Goal: Communication & Community: Answer question/provide support

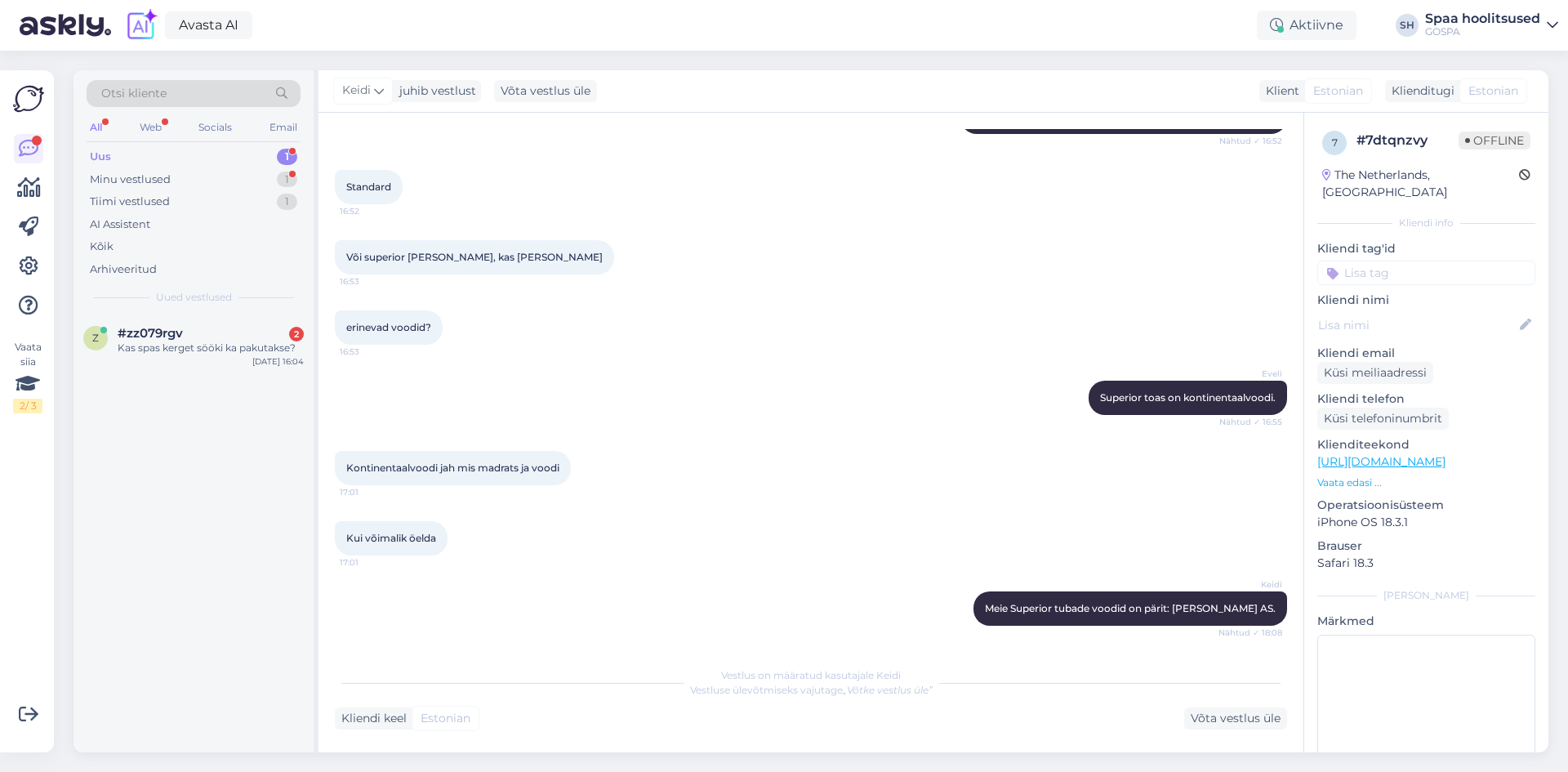
scroll to position [57, 0]
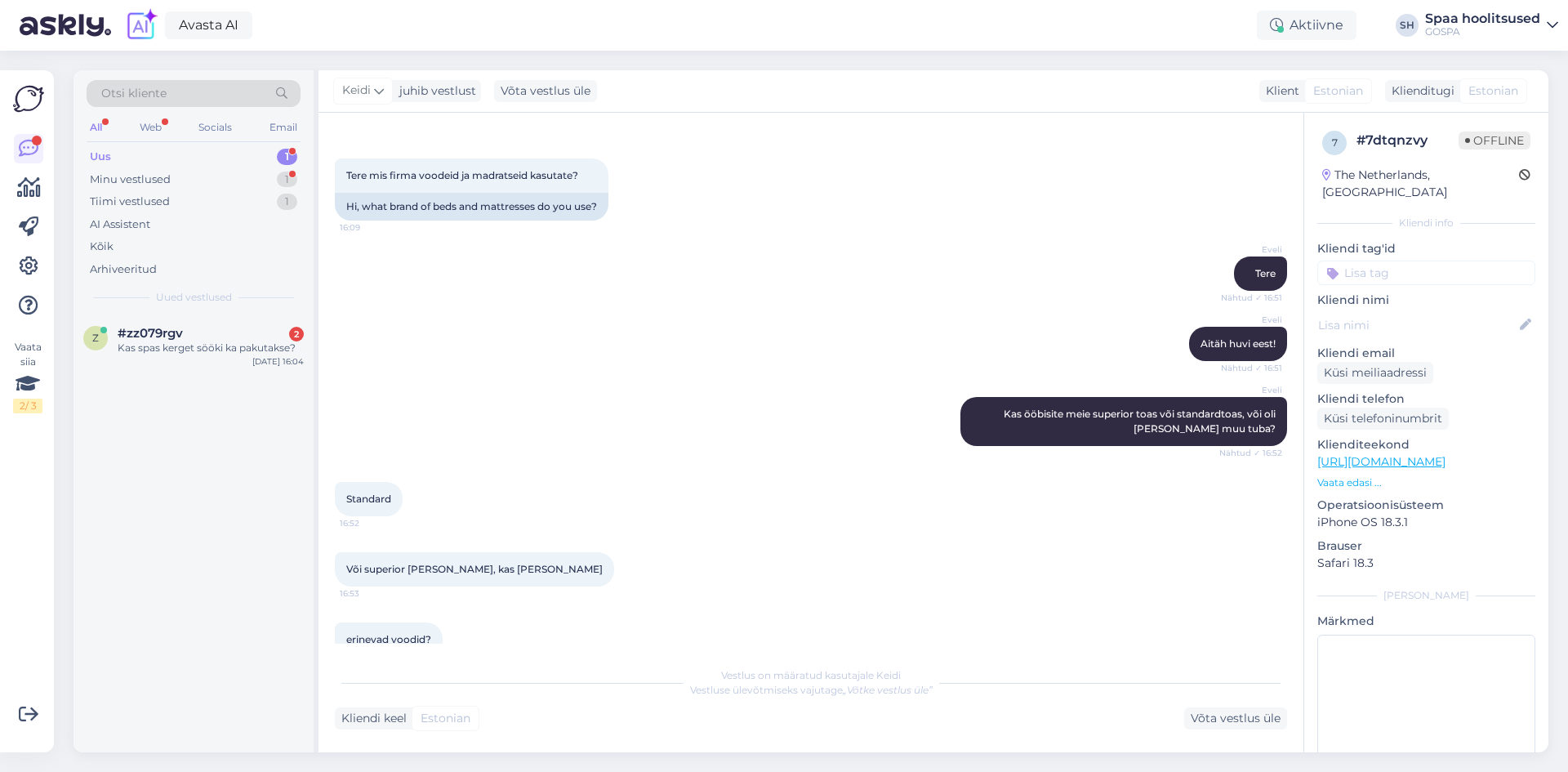
click at [110, 153] on div "Uus" at bounding box center [100, 157] width 21 height 17
click at [231, 333] on div "#zz079rgv 2" at bounding box center [211, 334] width 186 height 15
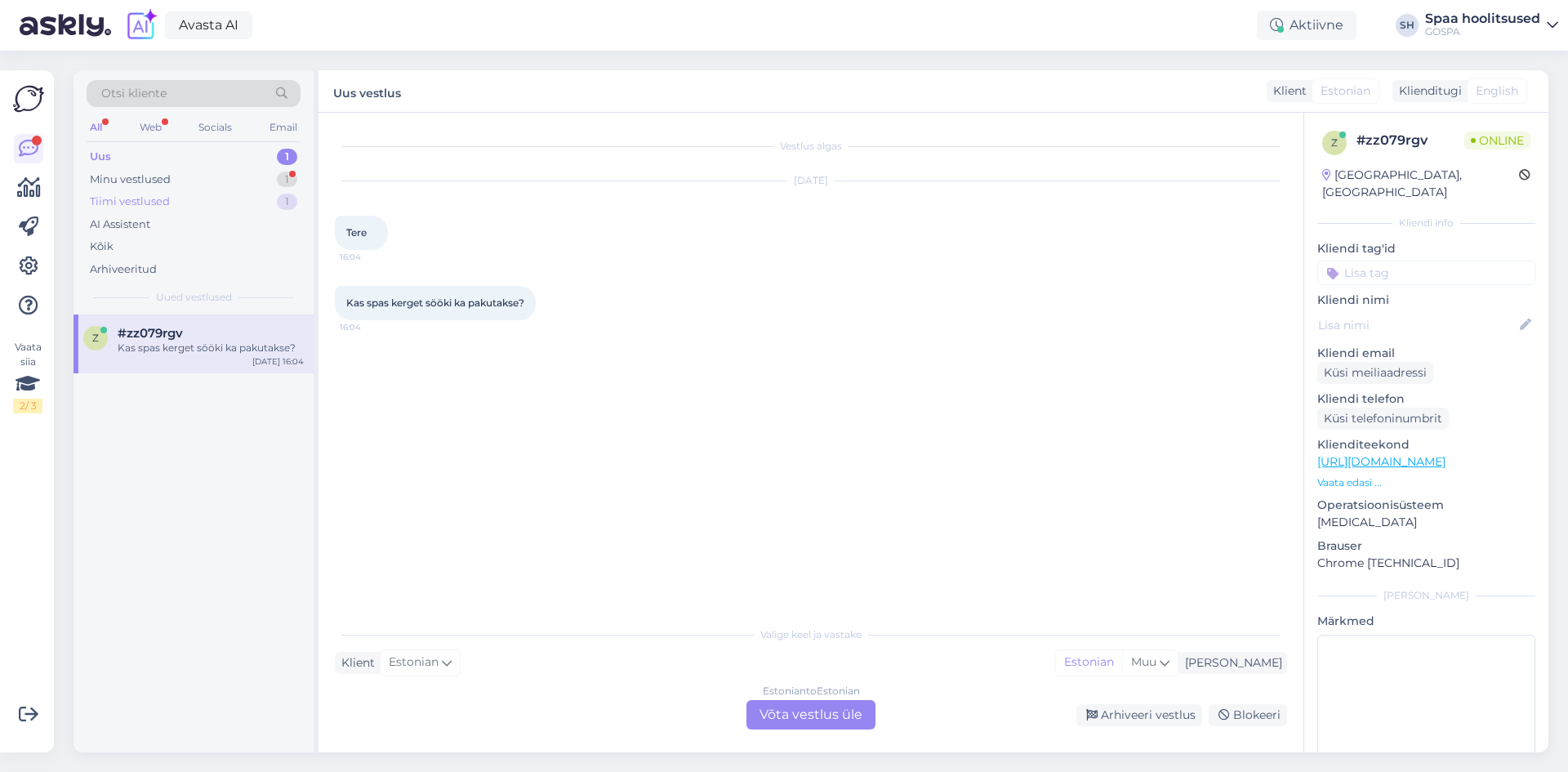
click at [154, 201] on div "Tiimi vestlused" at bounding box center [130, 202] width 80 height 17
click at [153, 181] on div "Minu vestlused" at bounding box center [130, 180] width 81 height 17
click at [196, 359] on div "Vabandust, unustasin enne vastata. Mis aegu esmaspäevaks on? Samamoodi pärastlõ…" at bounding box center [211, 355] width 186 height 30
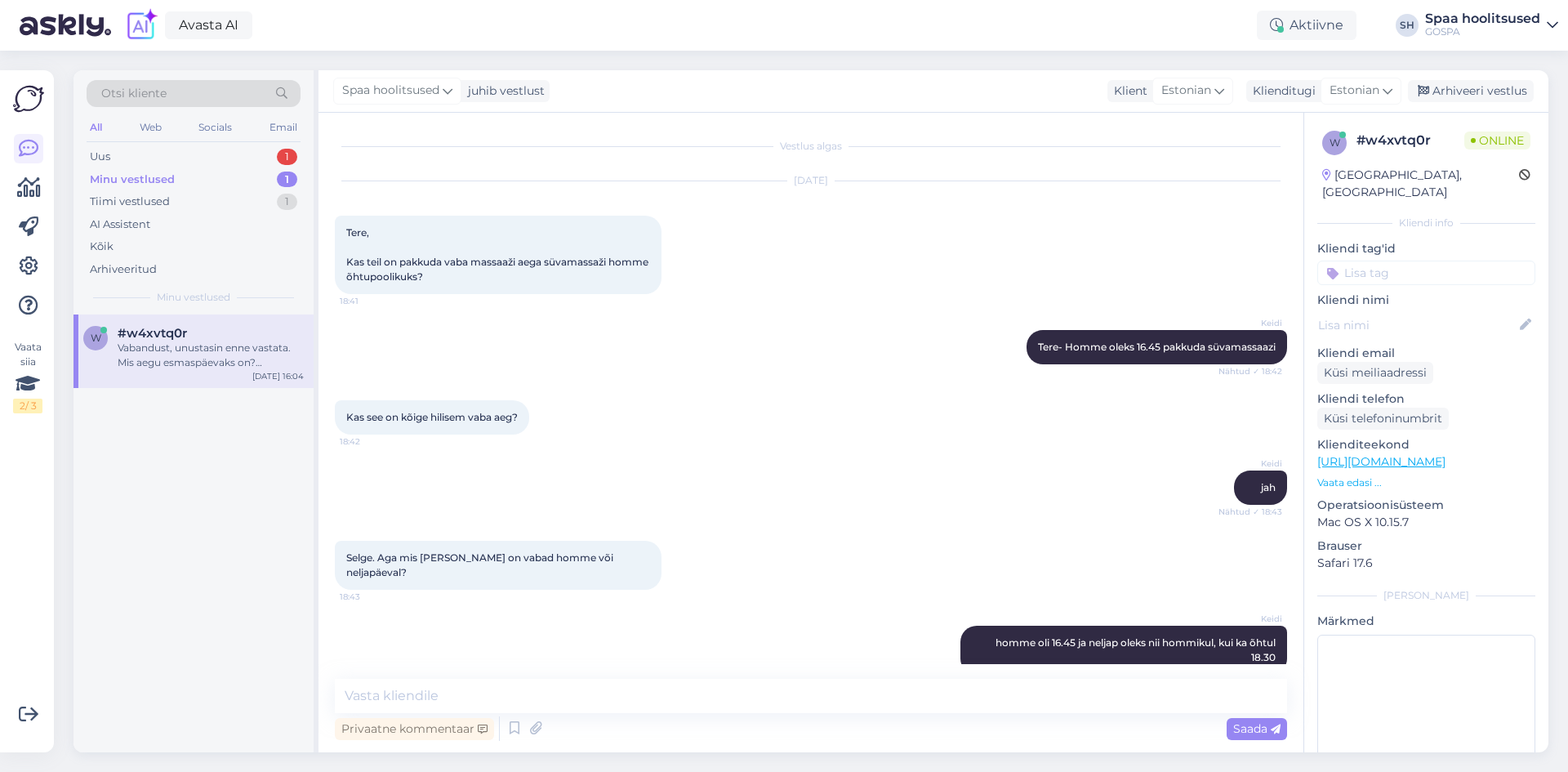
scroll to position [972, 0]
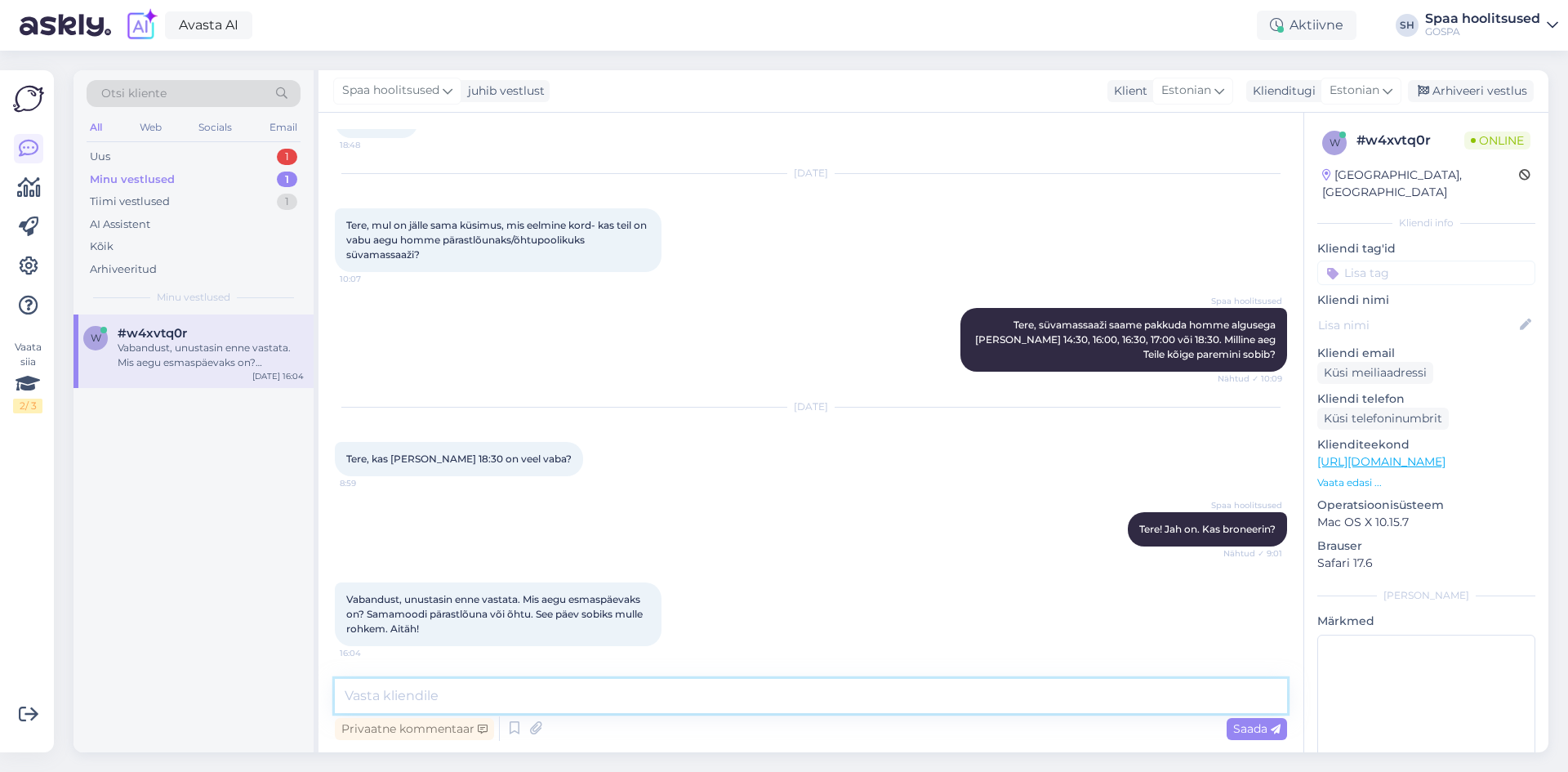
click at [461, 696] on textarea at bounding box center [810, 696] width 952 height 34
type textarea "Tere! Jah esmaspäeval on pakkuda [PERSON_NAME]"
click at [1254, 726] on span "Saada" at bounding box center [1257, 729] width 48 height 15
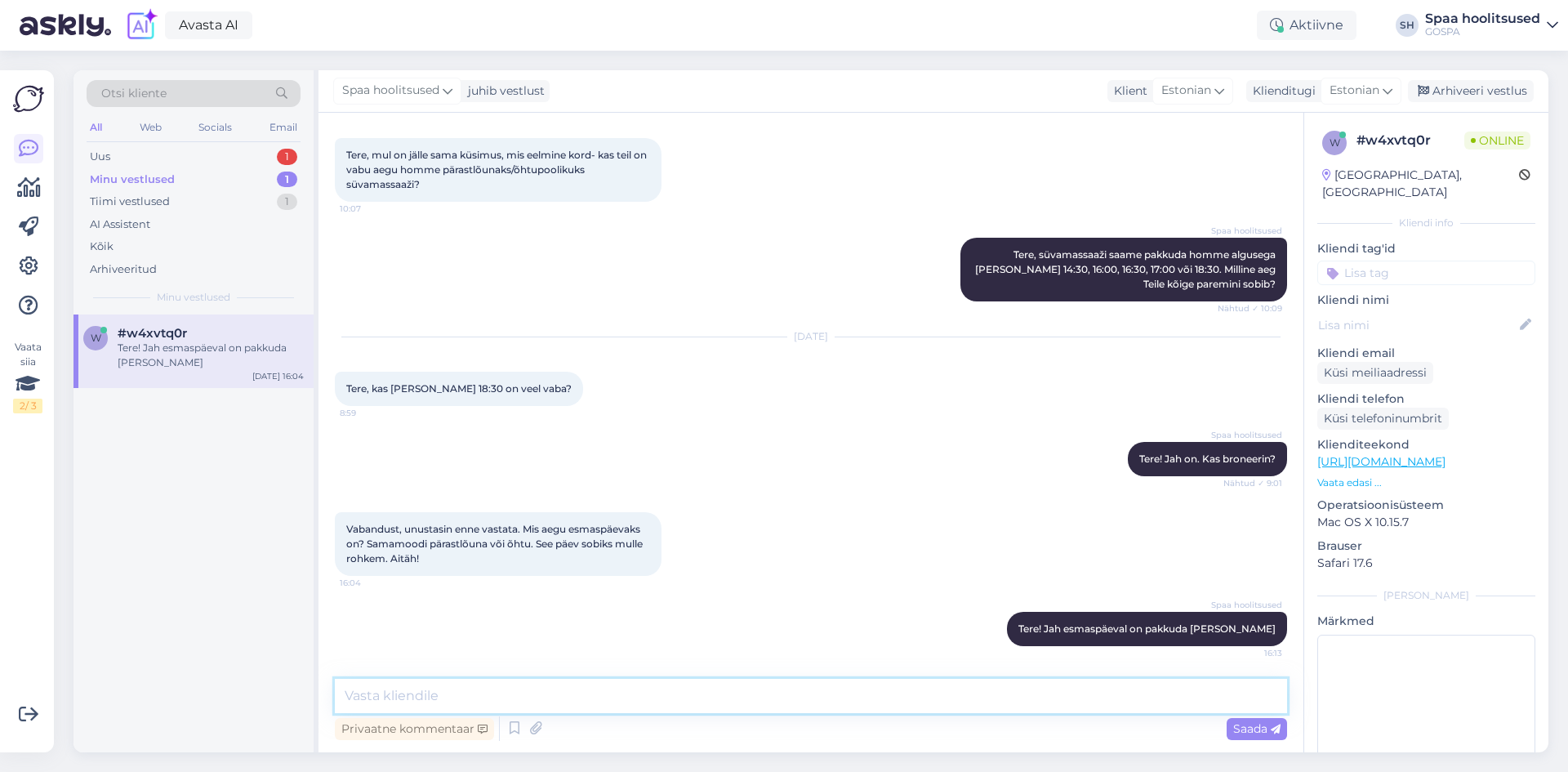
click at [492, 692] on textarea at bounding box center [810, 696] width 952 height 34
type textarea "14:30 ja 17:45"
click at [1244, 723] on span "Saada" at bounding box center [1257, 729] width 48 height 15
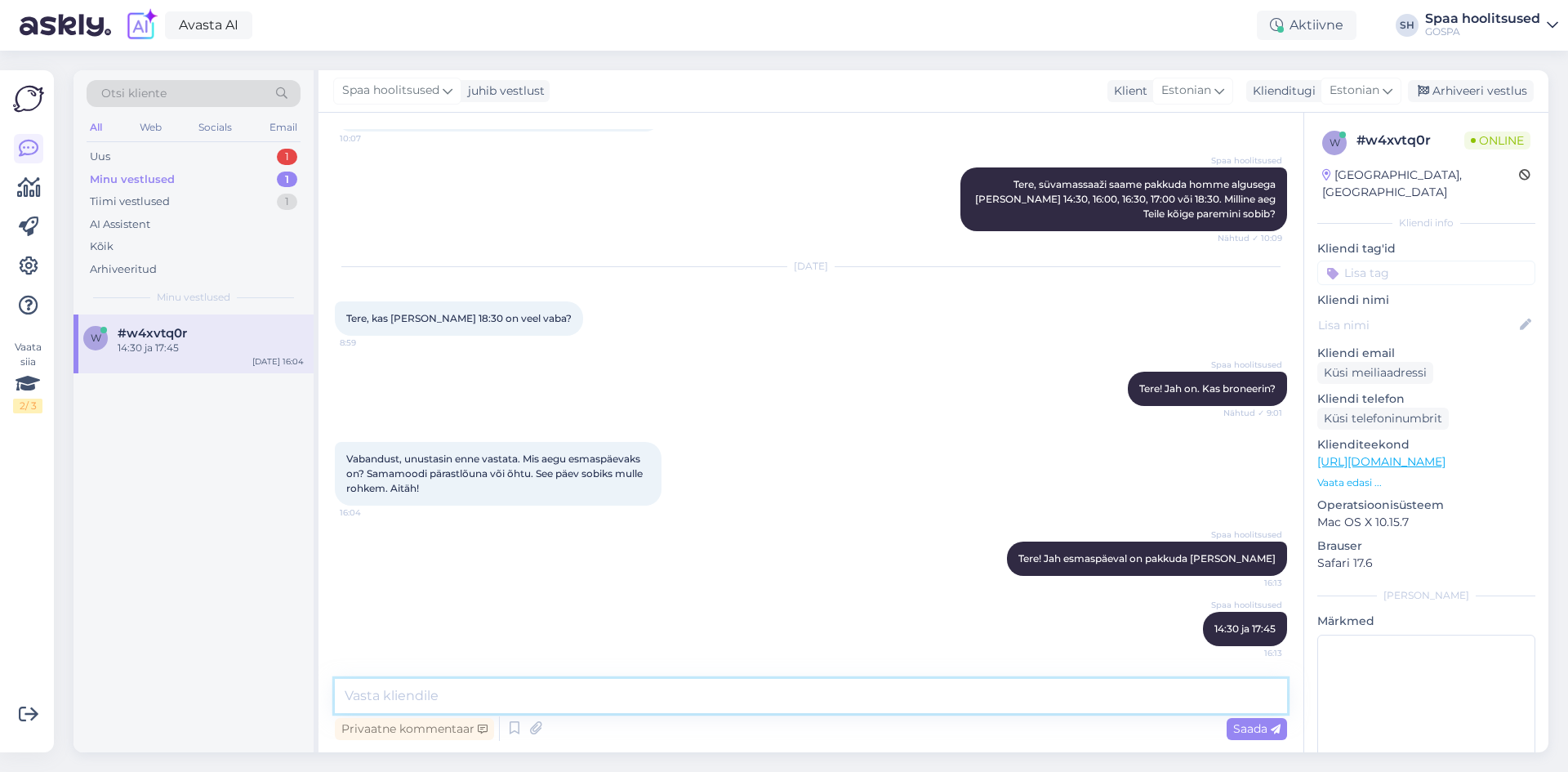
click at [392, 696] on textarea at bounding box center [810, 696] width 952 height 34
type textarea "Andke teada kumb aeg paremini sobib?"
click at [1256, 719] on div "Saada" at bounding box center [1257, 729] width 61 height 22
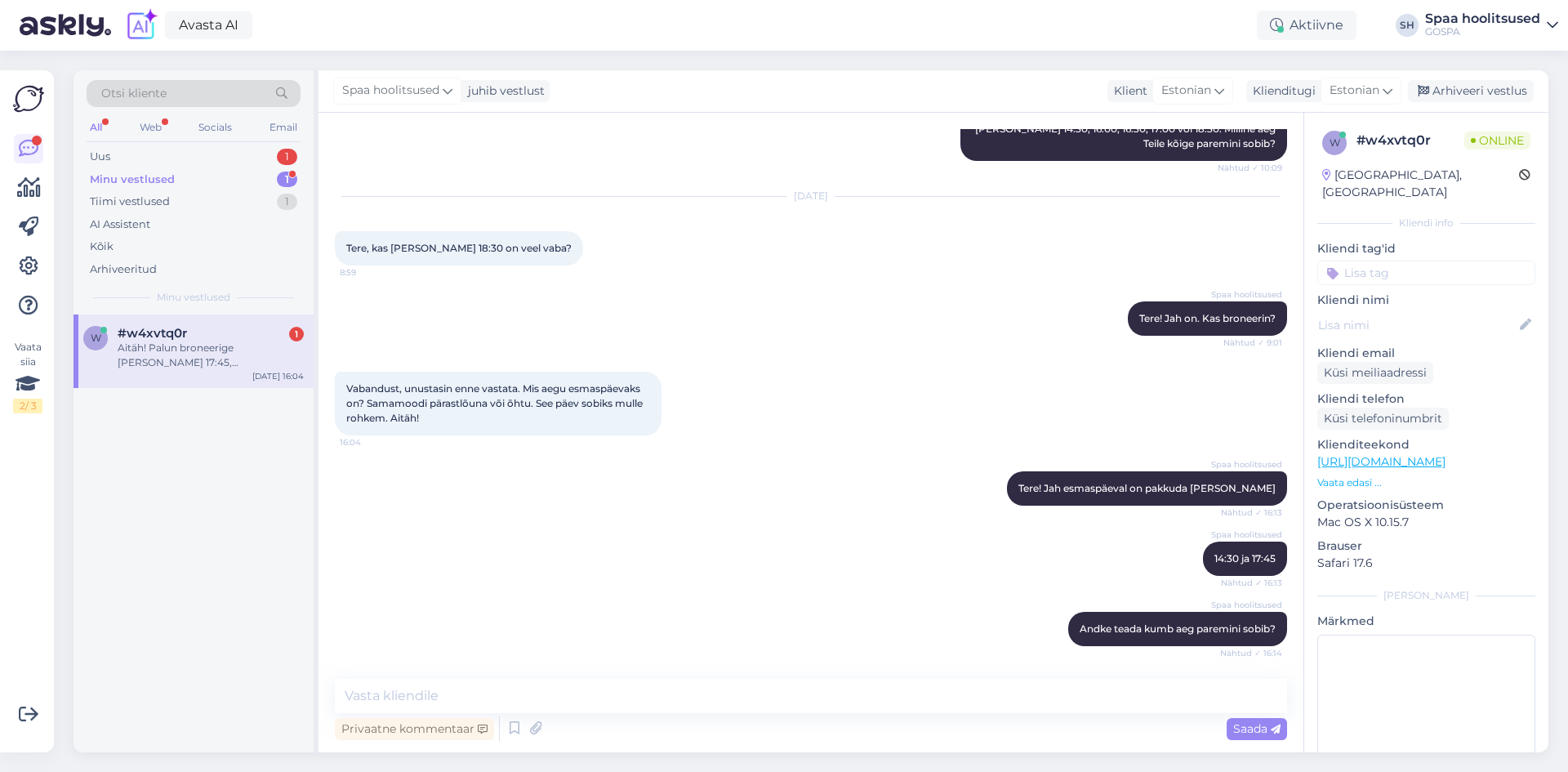
scroll to position [1254, 0]
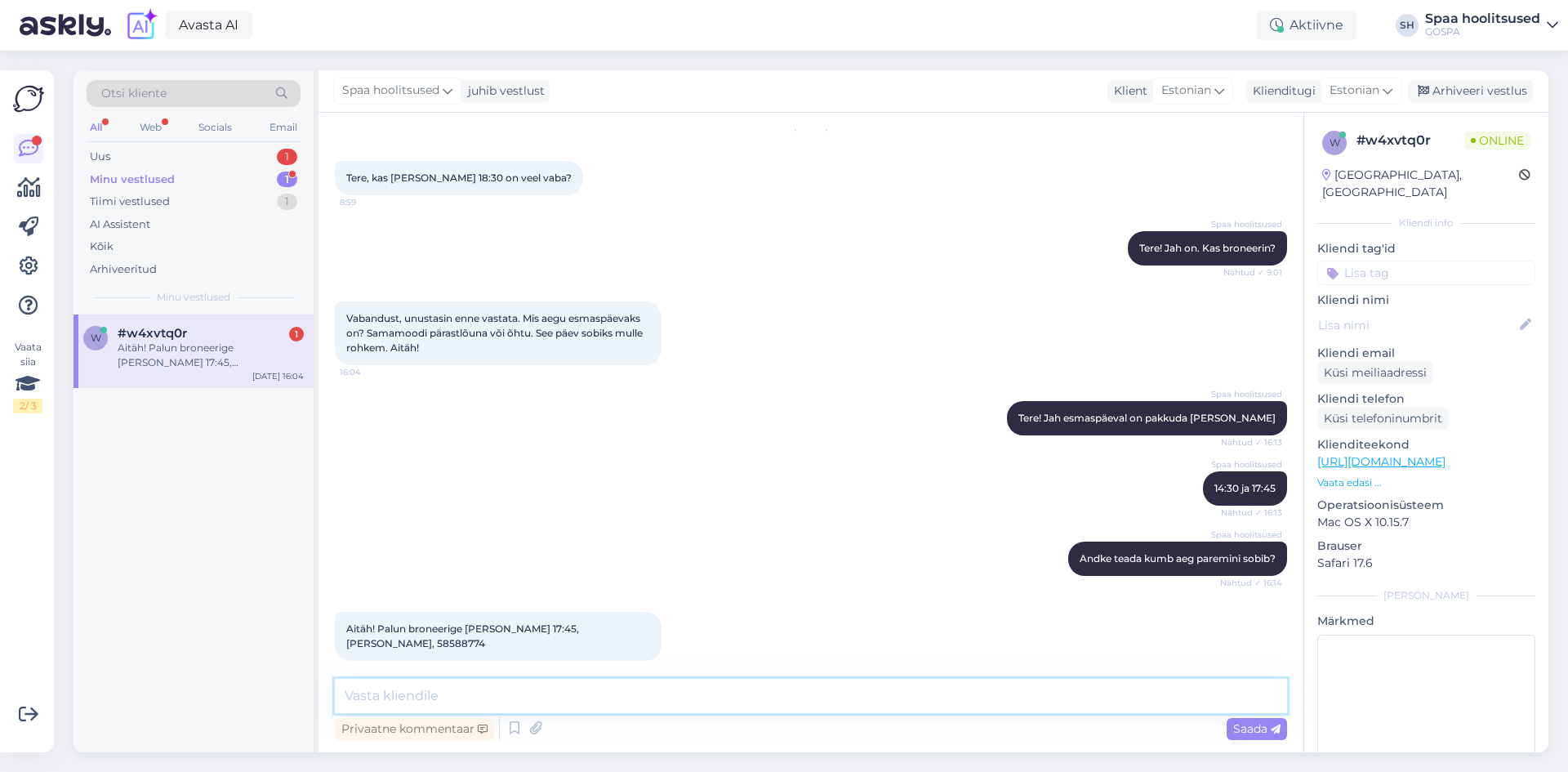
click at [488, 696] on textarea at bounding box center [810, 696] width 952 height 34
type textarea "Tänud, [DATE] 17:45 broneeritud"
click at [1259, 724] on span "Saada" at bounding box center [1257, 729] width 48 height 15
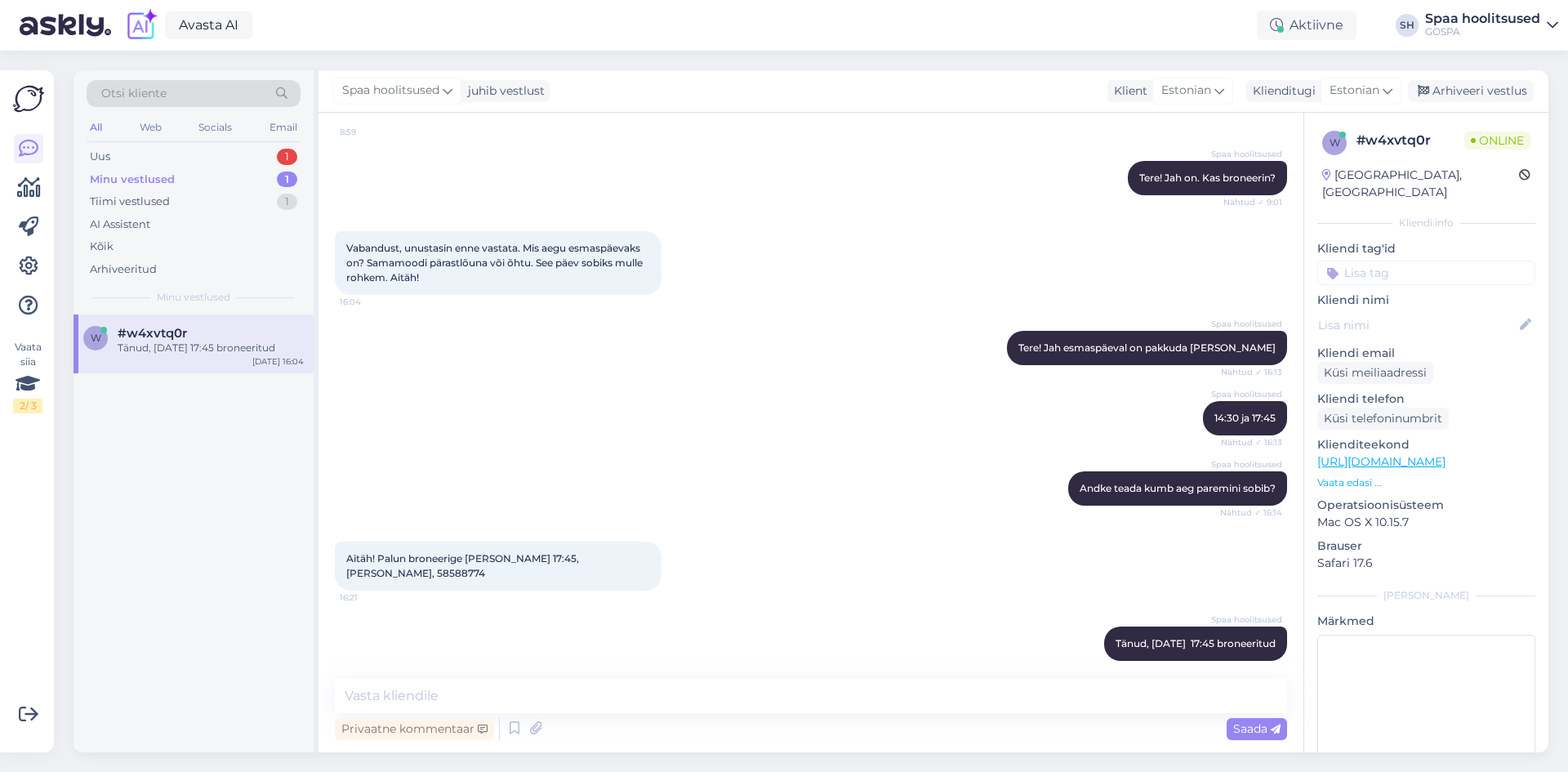
click at [630, 179] on div "Spaa hoolitsused Tere! Jah on. Kas broneerin? Nähtud ✓ 9:01" at bounding box center [810, 177] width 952 height 70
click at [118, 157] on div "Uus 1" at bounding box center [194, 157] width 214 height 23
click at [221, 344] on div "Kas spas kerget sööki ka pakutakse?" at bounding box center [211, 348] width 186 height 15
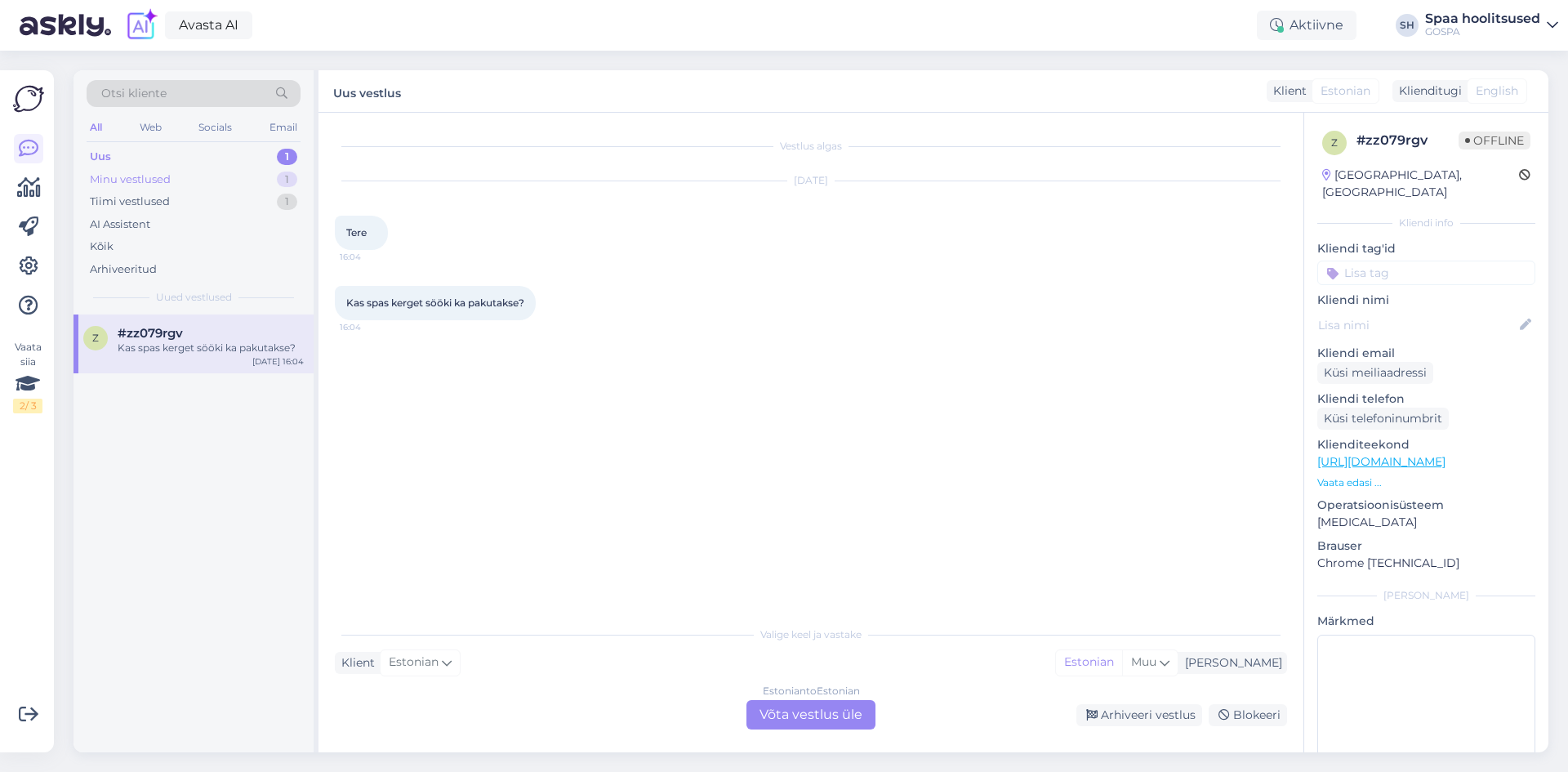
click at [160, 176] on div "Minu vestlused" at bounding box center [130, 180] width 81 height 17
click at [154, 200] on div "Tiimi vestlused" at bounding box center [130, 202] width 80 height 17
click at [135, 176] on div "Minu vestlused" at bounding box center [130, 180] width 81 height 17
click at [142, 174] on div "Minu vestlused" at bounding box center [131, 180] width 85 height 17
click at [158, 331] on span "#w4xvtq0r" at bounding box center [152, 334] width 69 height 15
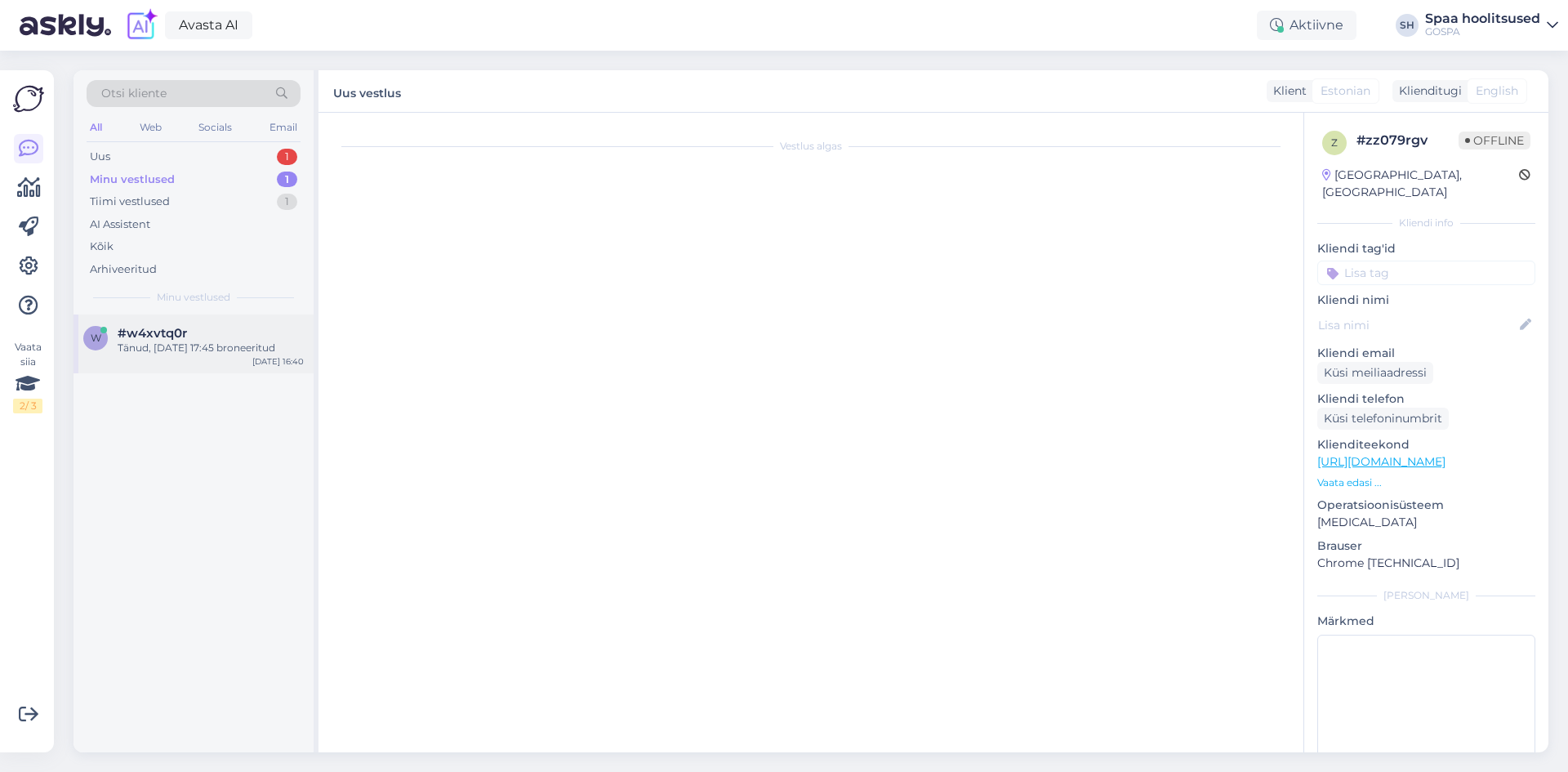
scroll to position [1324, 0]
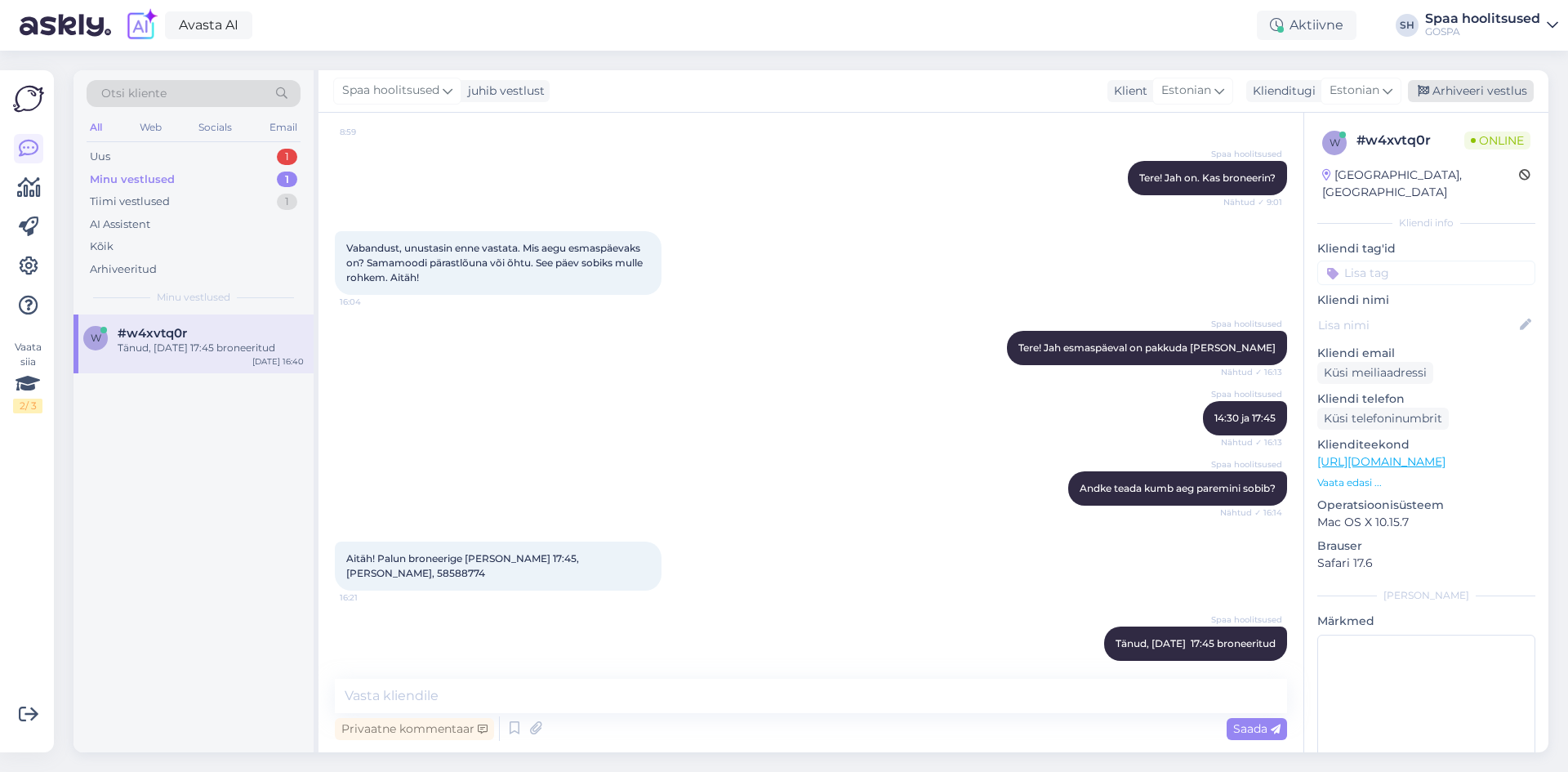
click at [1466, 90] on div "Arhiveeri vestlus" at bounding box center [1470, 91] width 126 height 22
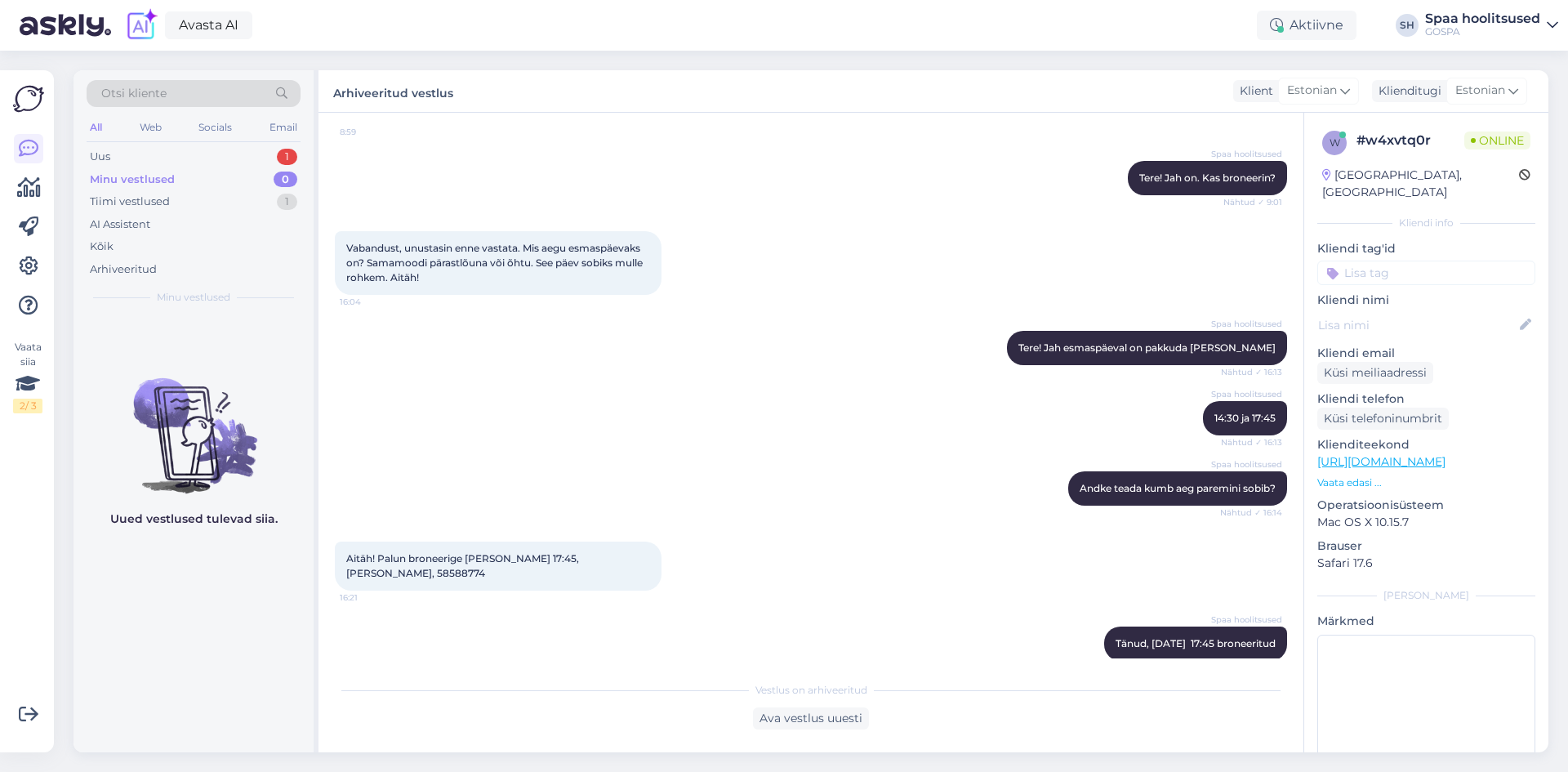
click at [947, 436] on div "Spaa hoolitsused 14:30 ja 17:45 Nähtud ✓ 16:13" at bounding box center [810, 418] width 952 height 70
